Goal: Task Accomplishment & Management: Manage account settings

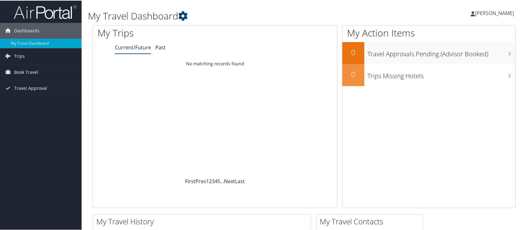
click at [483, 15] on span "[PERSON_NAME]" at bounding box center [494, 12] width 39 height 7
click at [449, 103] on link "Sign Out" at bounding box center [478, 102] width 70 height 11
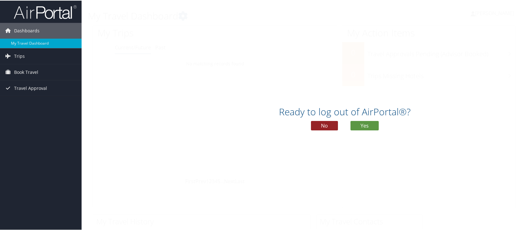
click at [322, 125] on button "No" at bounding box center [324, 124] width 27 height 9
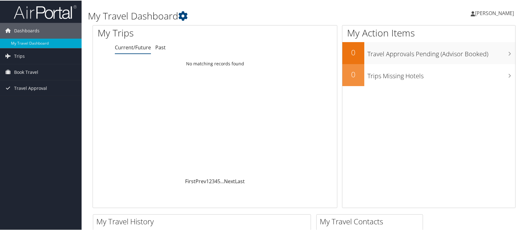
click at [485, 13] on span "[PERSON_NAME]" at bounding box center [494, 12] width 39 height 7
click at [449, 92] on ul "My Settings Travel Agency Contacts View Travel Profile Give Feedback Sign Out" at bounding box center [478, 68] width 70 height 78
click at [472, 12] on icon at bounding box center [473, 13] width 4 height 5
click at [451, 103] on link "Sign Out" at bounding box center [478, 102] width 70 height 11
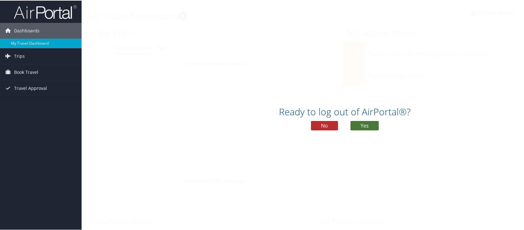
click at [368, 126] on button "Yes" at bounding box center [364, 124] width 28 height 9
